Goal: Task Accomplishment & Management: Manage account settings

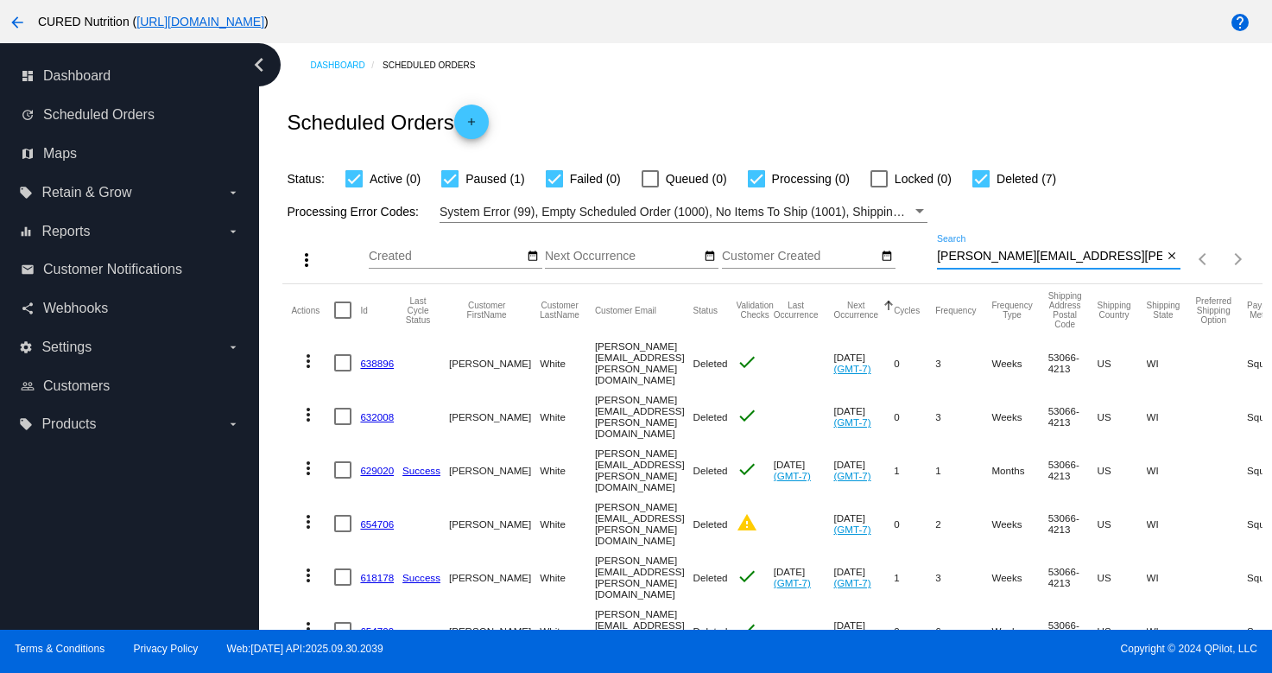
click at [950, 235] on div "[PERSON_NAME][EMAIL_ADDRESS][PERSON_NAME][DOMAIN_NAME] Search" at bounding box center [1049, 252] width 225 height 34
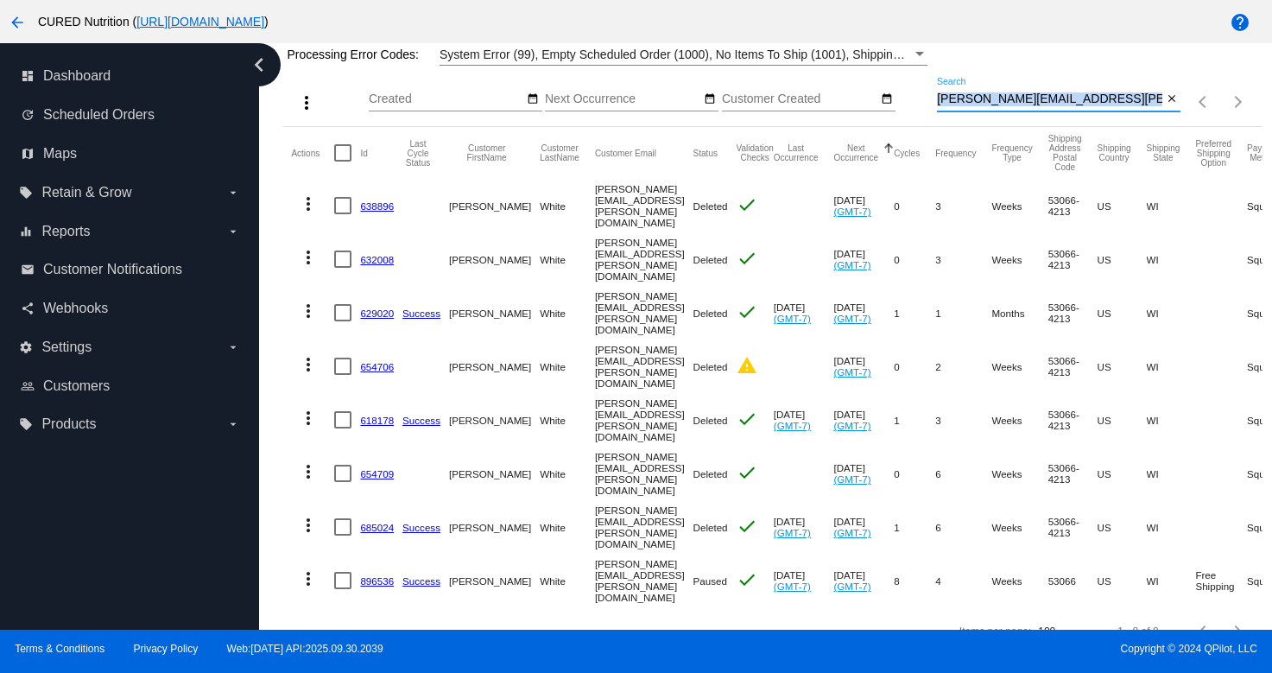
click at [950, 107] on div "[PERSON_NAME][EMAIL_ADDRESS][PERSON_NAME][DOMAIN_NAME] Search" at bounding box center [1049, 95] width 225 height 34
click at [976, 102] on input "[PERSON_NAME][EMAIL_ADDRESS][PERSON_NAME][DOMAIN_NAME]" at bounding box center [1049, 99] width 225 height 14
paste input "jonira"
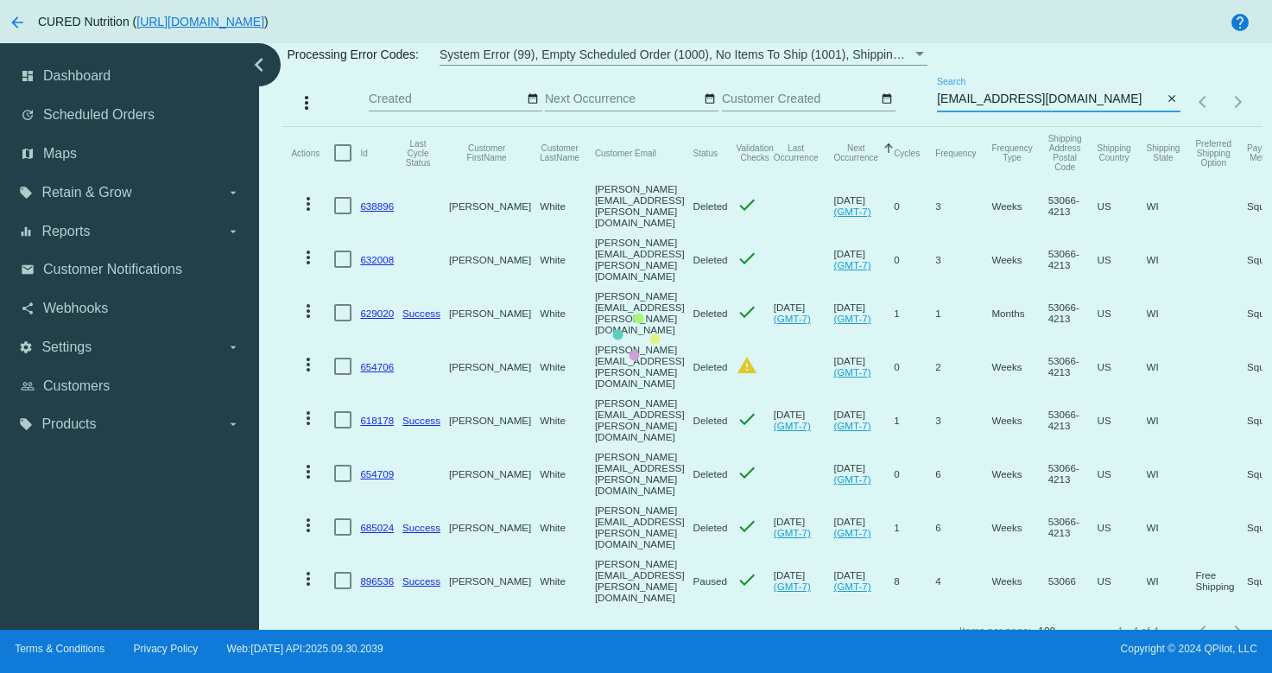
scroll to position [0, 0]
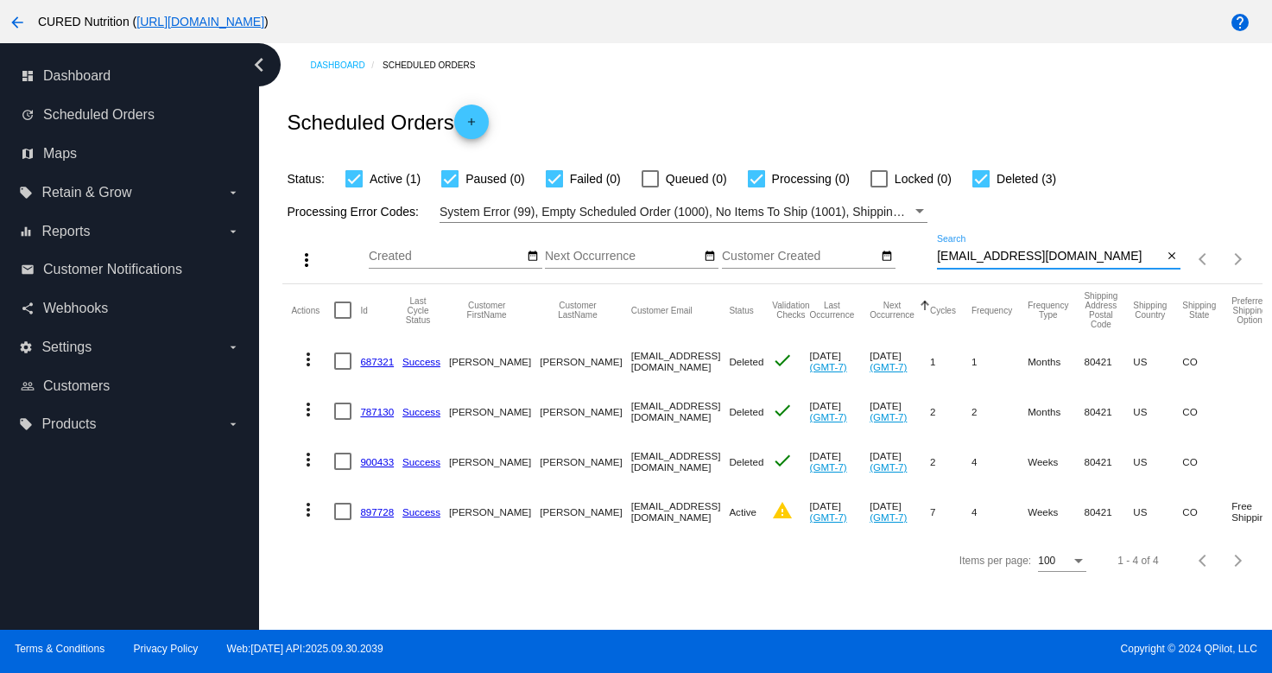
type input "[EMAIL_ADDRESS][DOMAIN_NAME]"
click at [371, 511] on link "897728" at bounding box center [377, 511] width 34 height 11
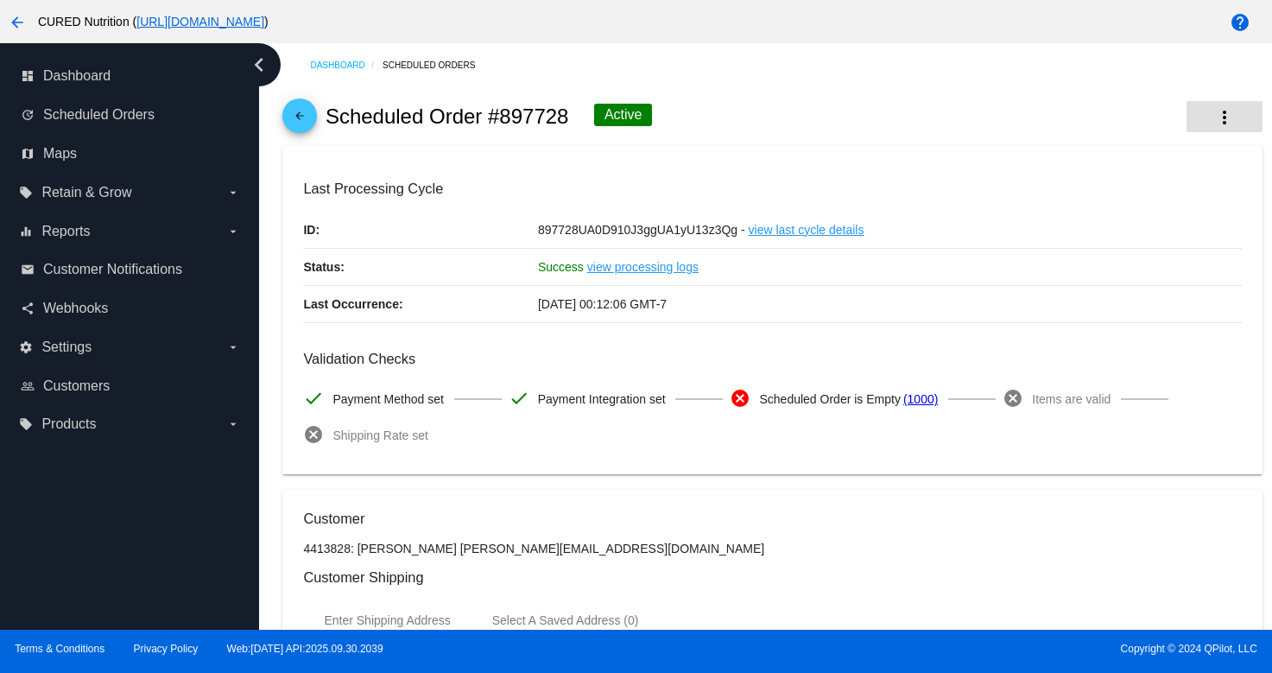
click at [1208, 114] on button "more_vert" at bounding box center [1225, 116] width 76 height 31
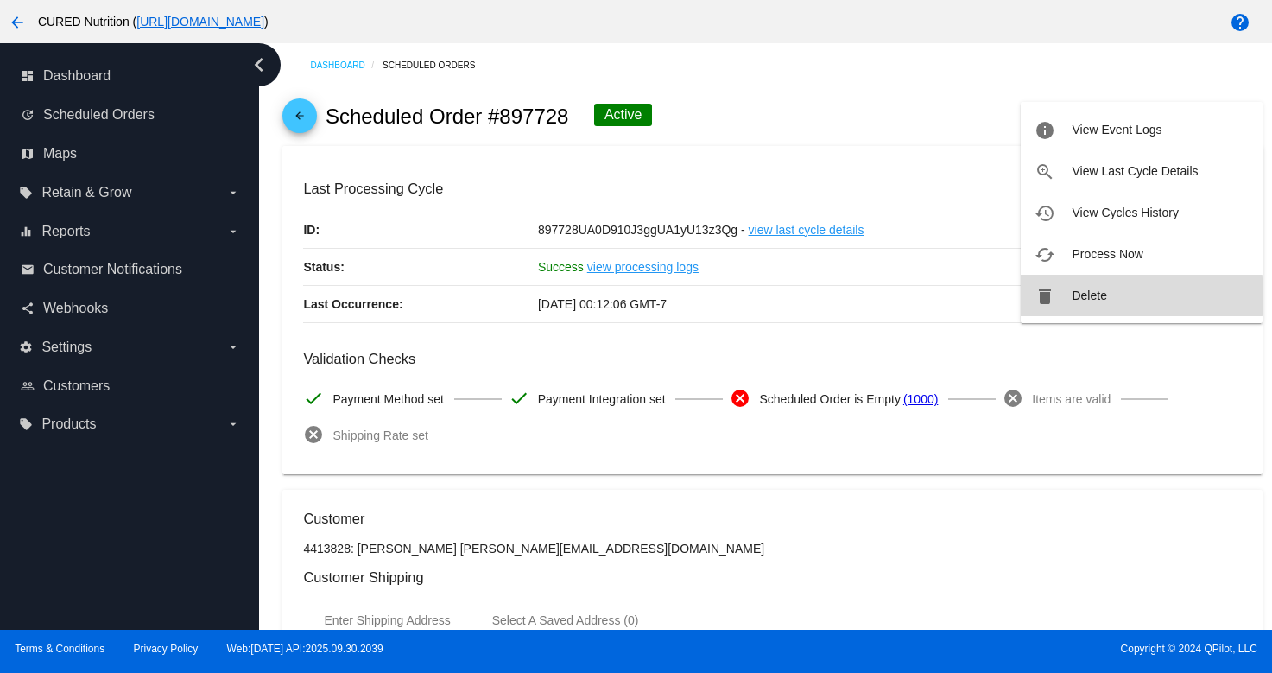
click at [1069, 296] on button "delete Delete" at bounding box center [1142, 295] width 242 height 41
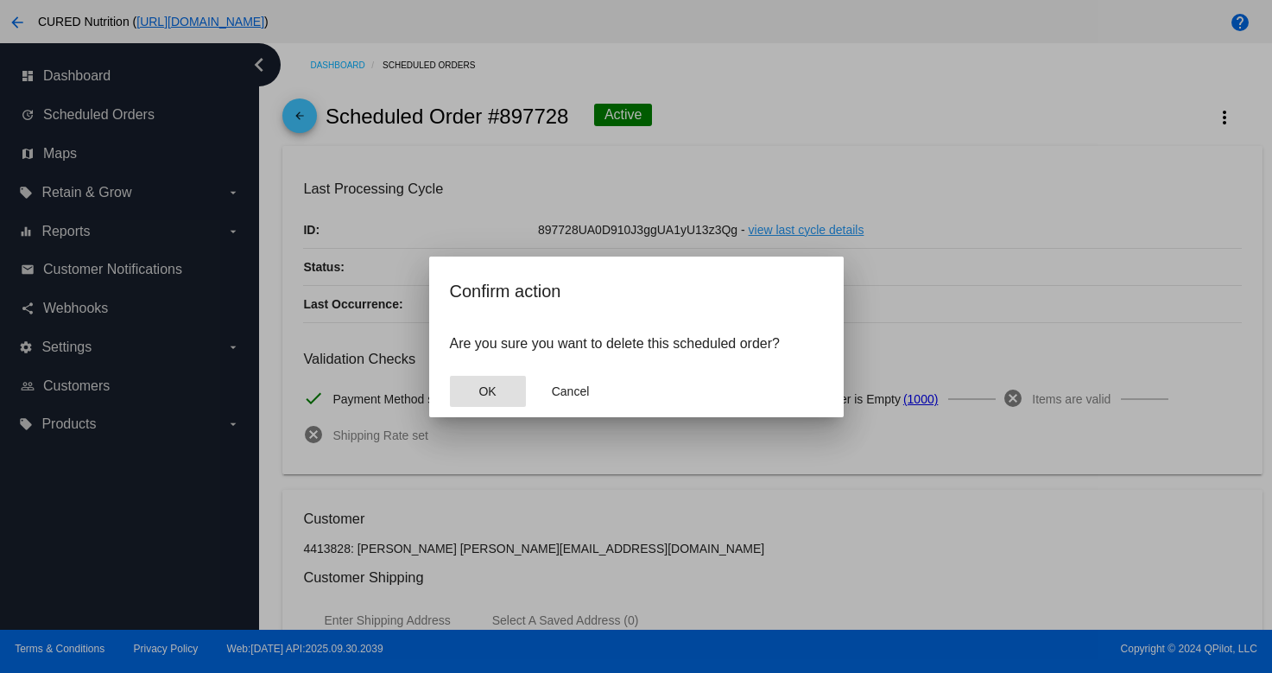
click at [517, 385] on button "OK" at bounding box center [488, 391] width 76 height 31
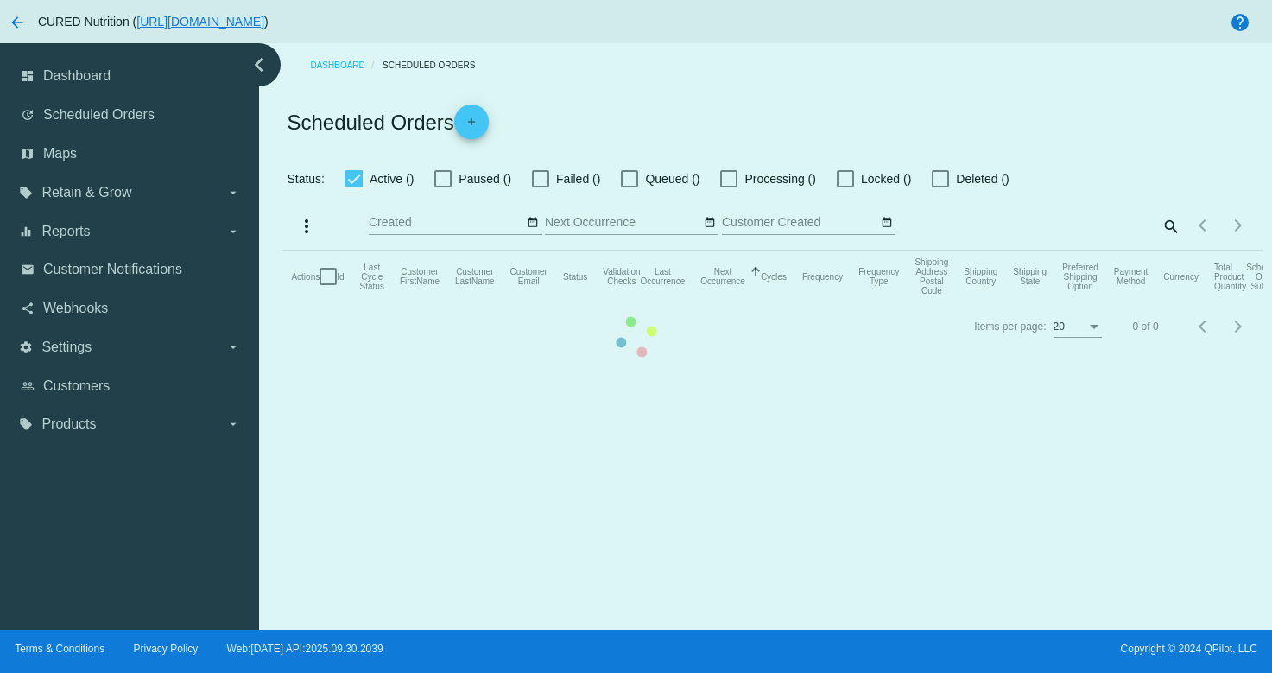
checkbox input "true"
